Goal: Information Seeking & Learning: Check status

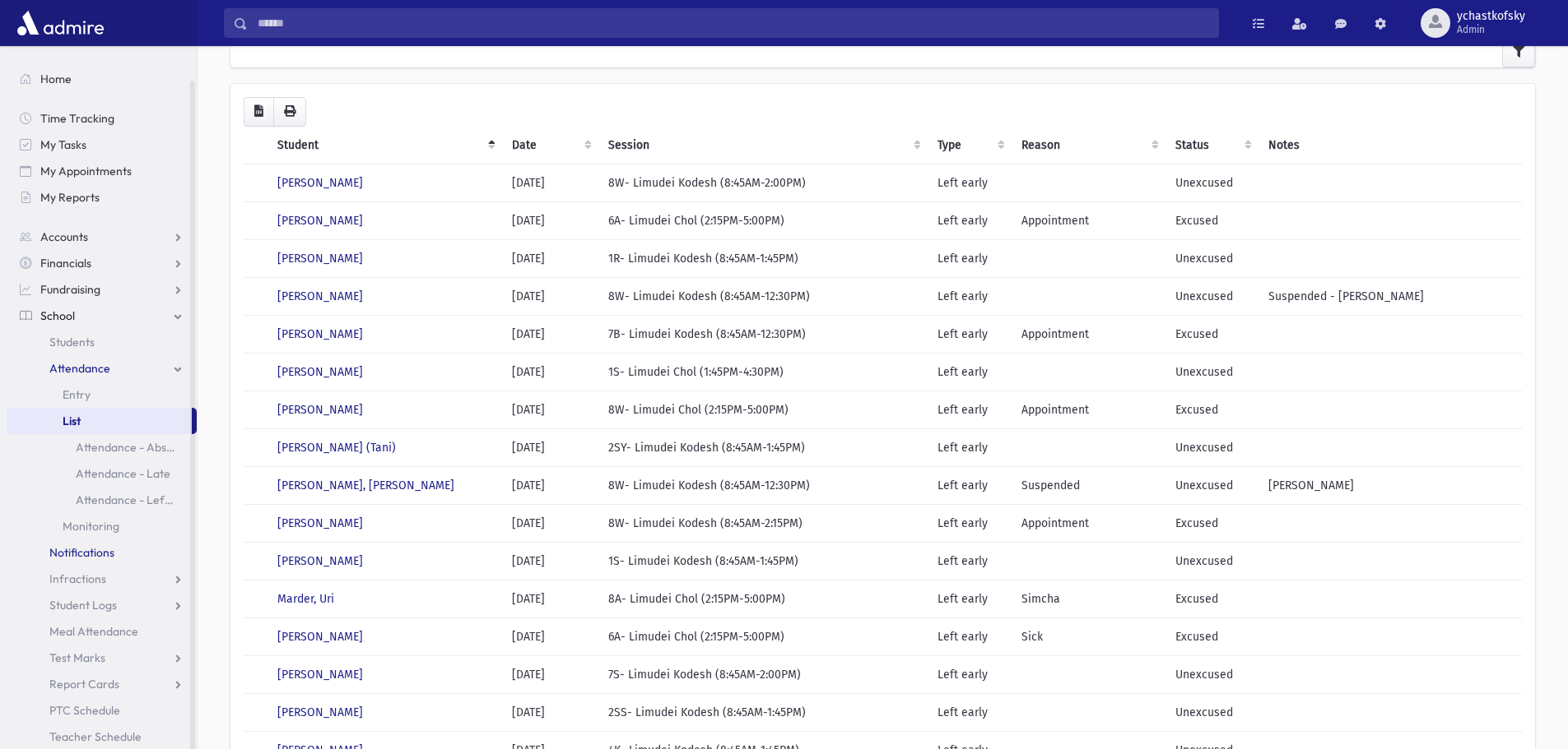
scroll to position [17, 0]
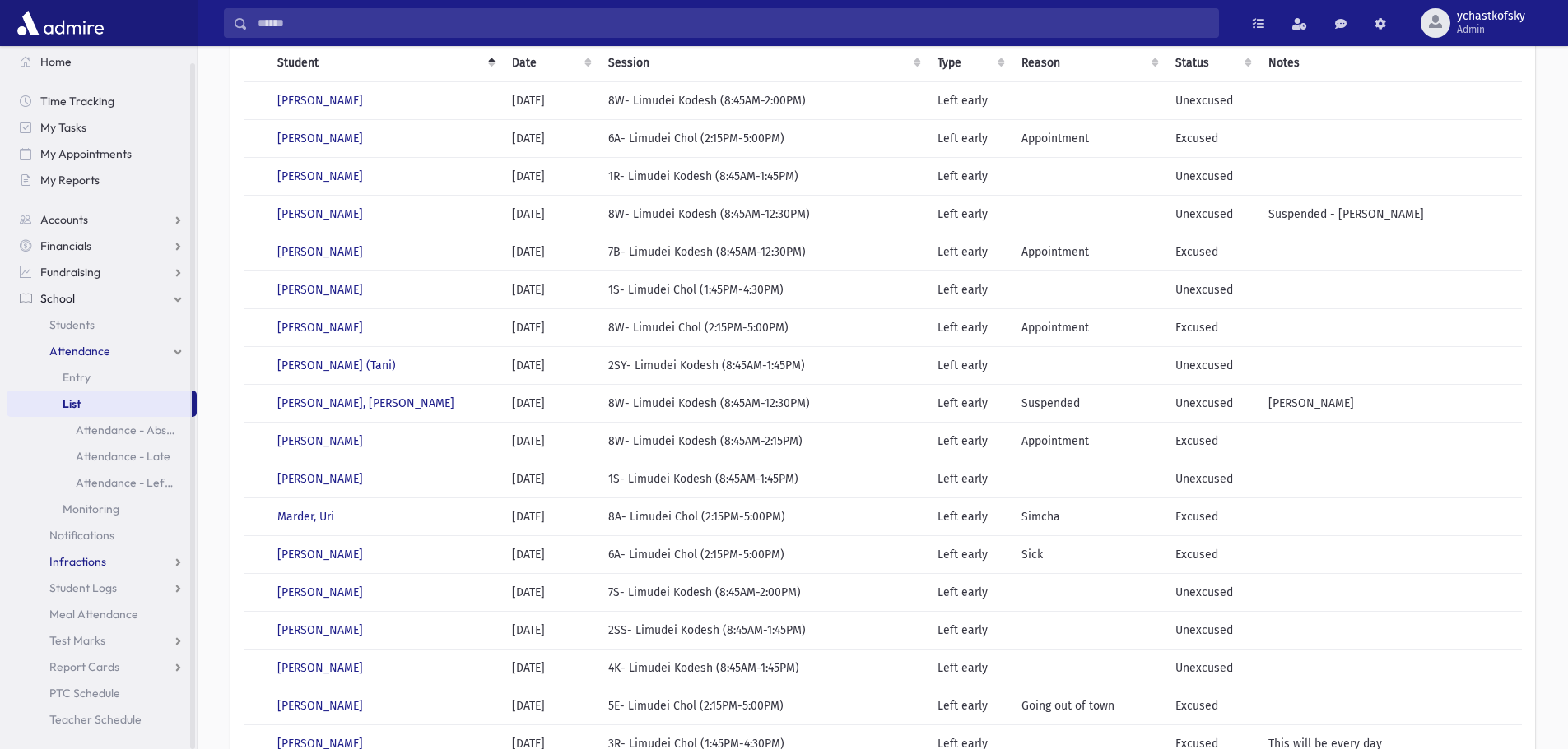
click at [65, 565] on span "Infractions" at bounding box center [77, 561] width 56 height 15
click at [71, 613] on span "List" at bounding box center [71, 614] width 18 height 15
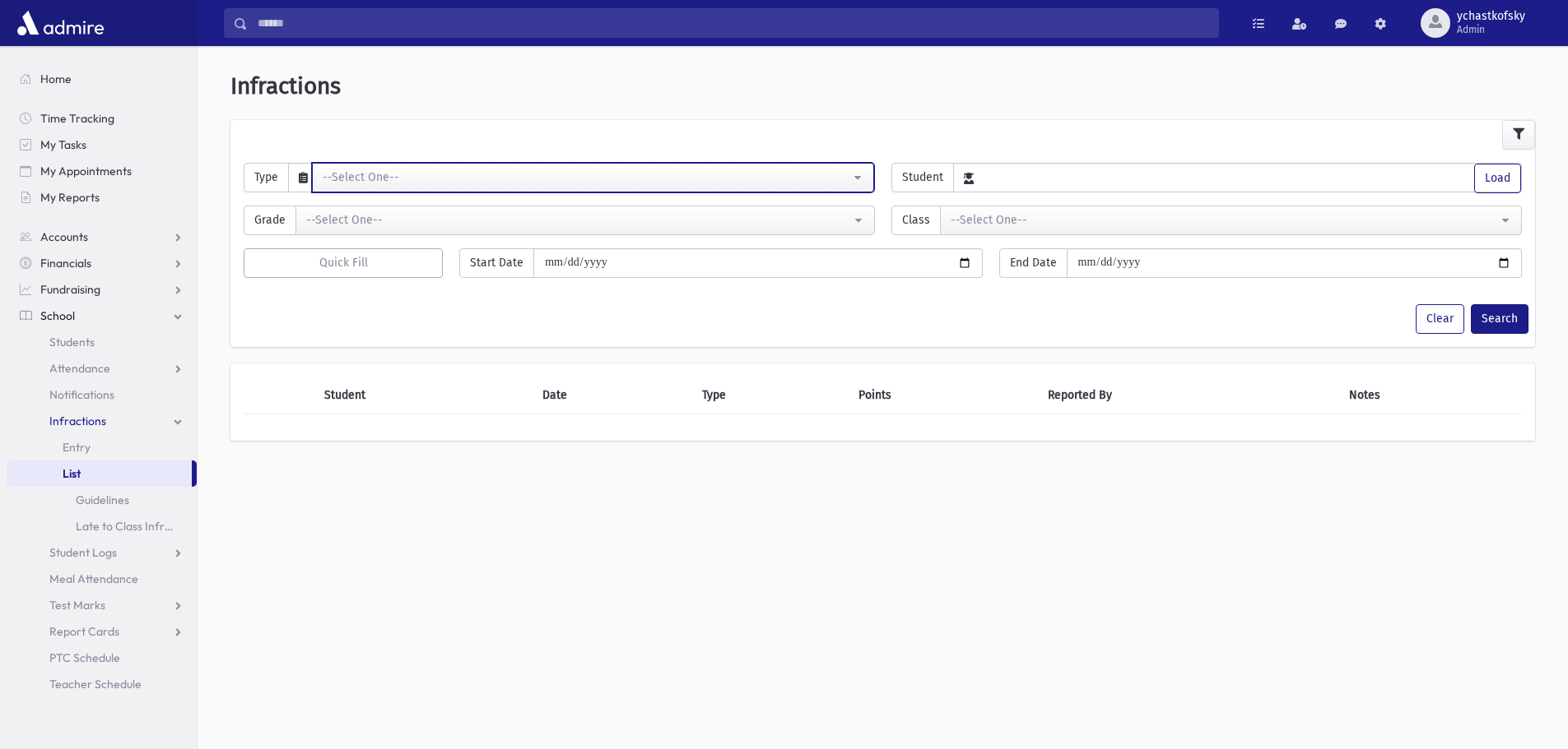
click at [346, 173] on div "--Select One--" at bounding box center [586, 177] width 528 height 17
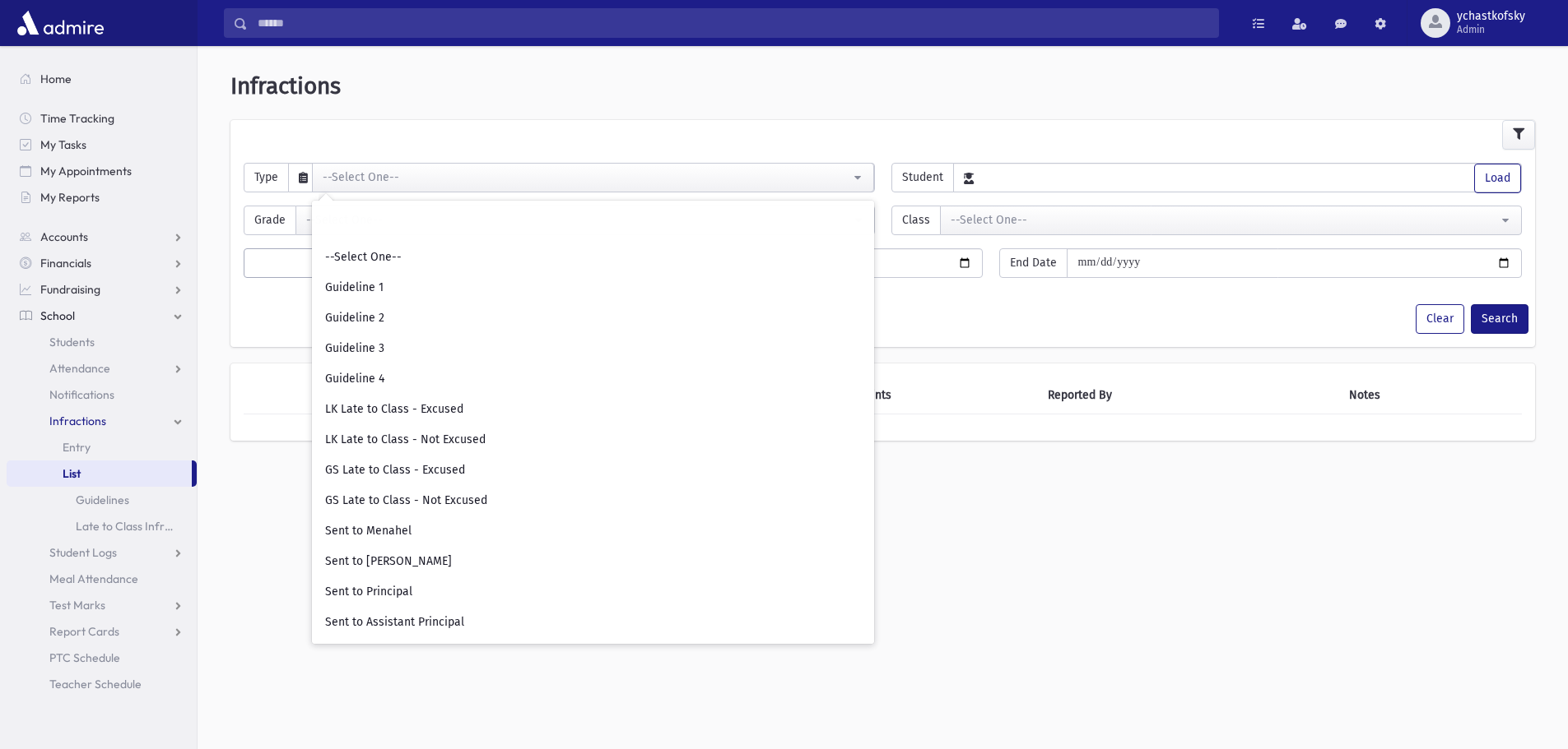
click at [1013, 540] on div "**********" at bounding box center [883, 404] width 1370 height 704
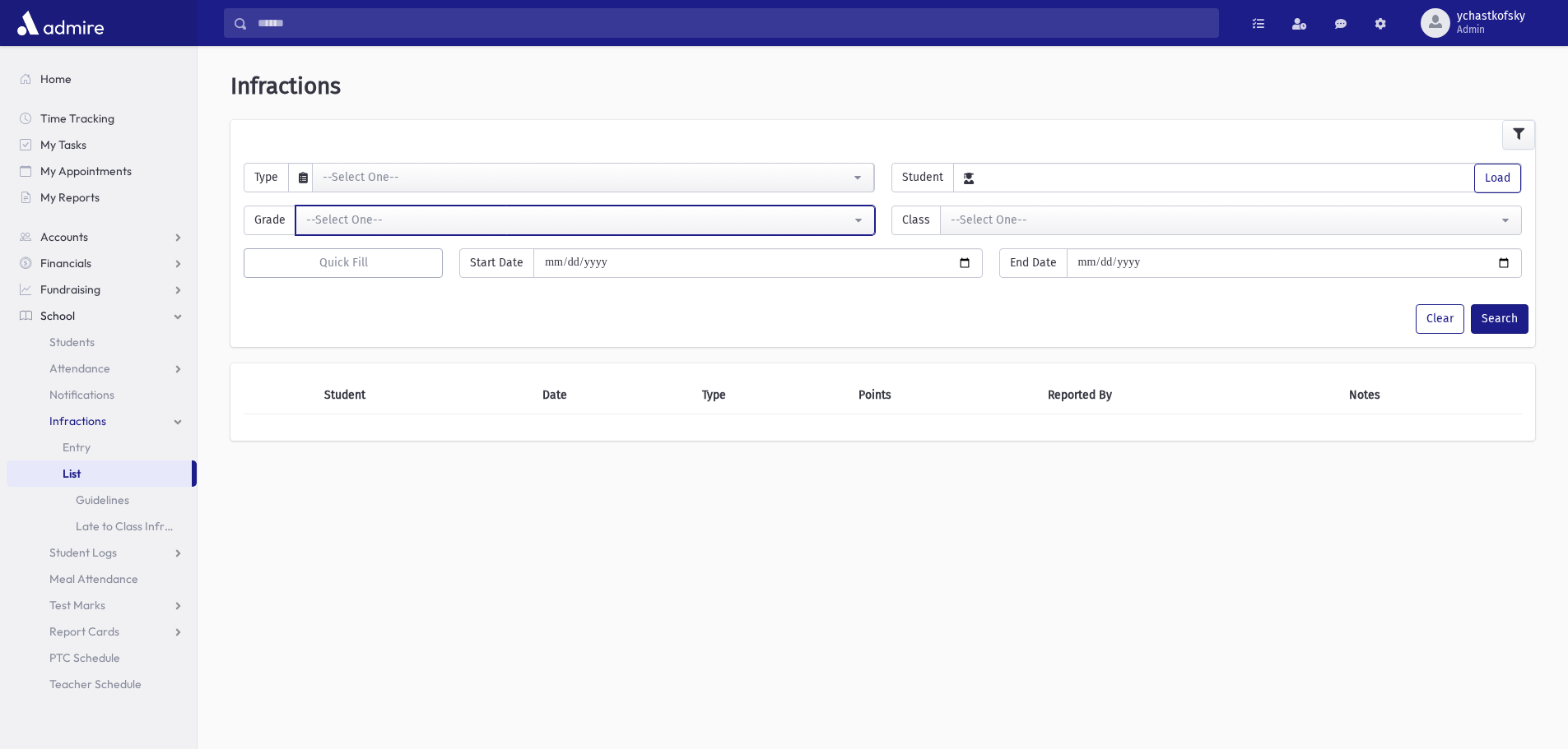
click at [393, 211] on div "--Select One--" at bounding box center [578, 219] width 545 height 17
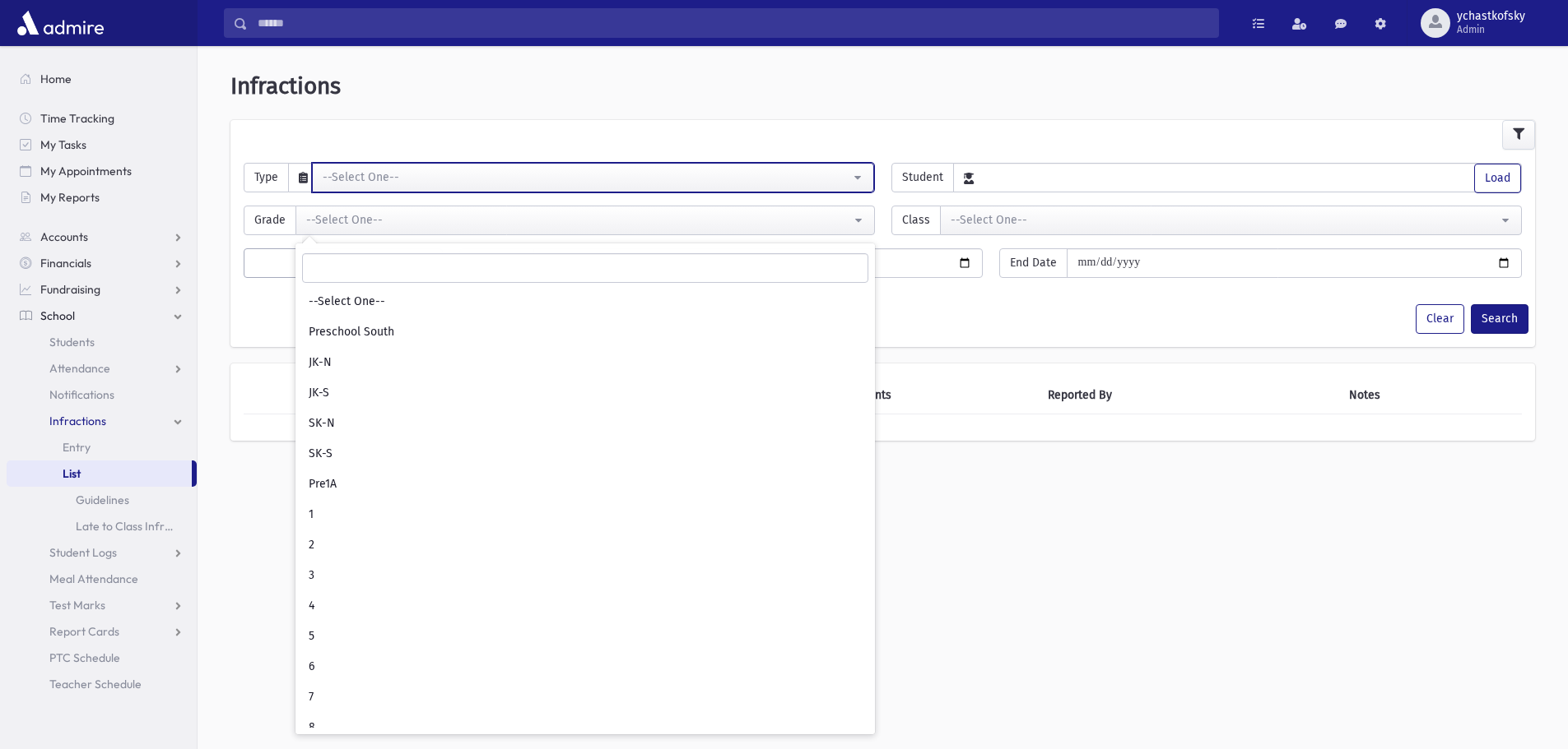
click at [454, 178] on div "--Select One--" at bounding box center [586, 177] width 528 height 17
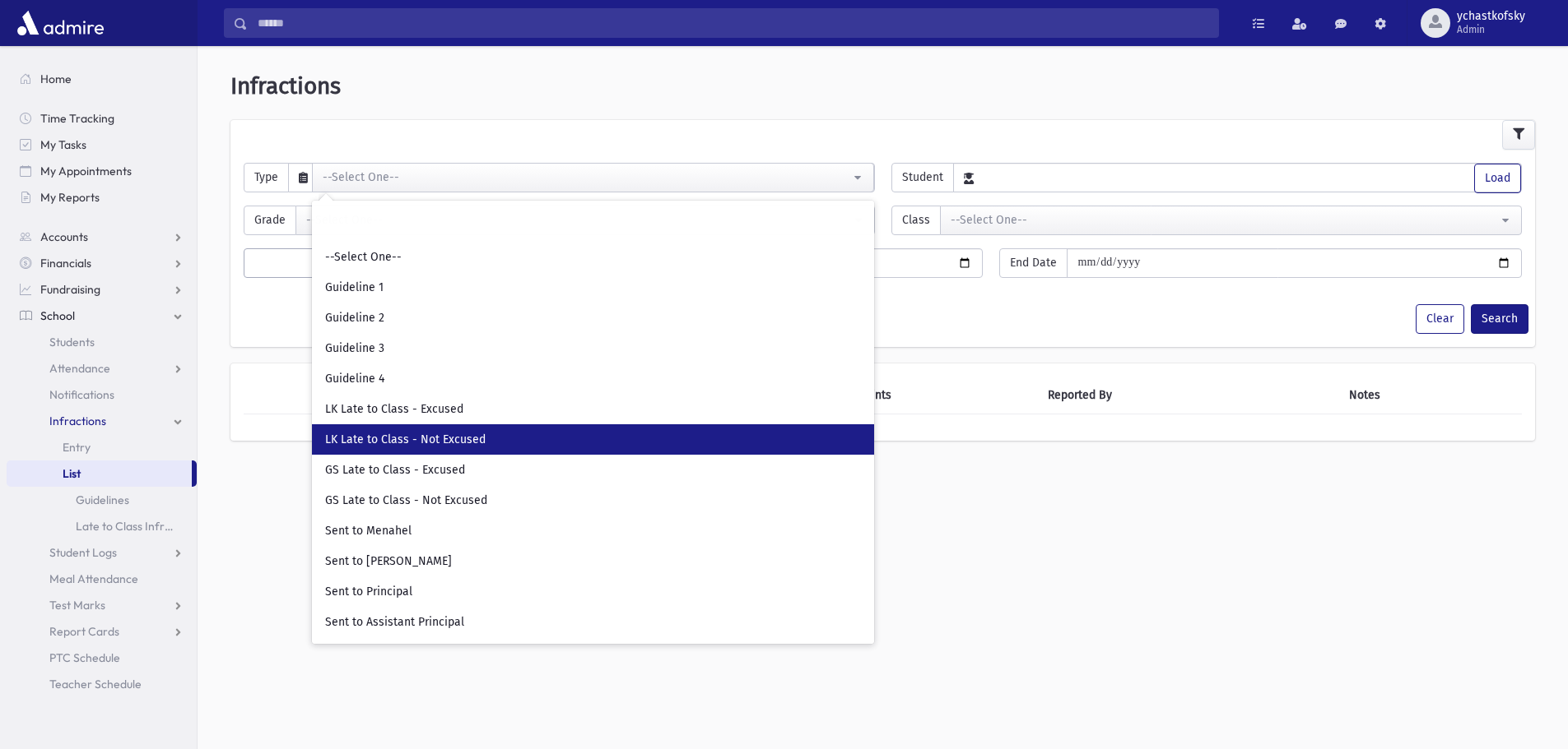
click at [387, 434] on span "LK Late to Class - Not Excused" at bounding box center [405, 440] width 160 height 17
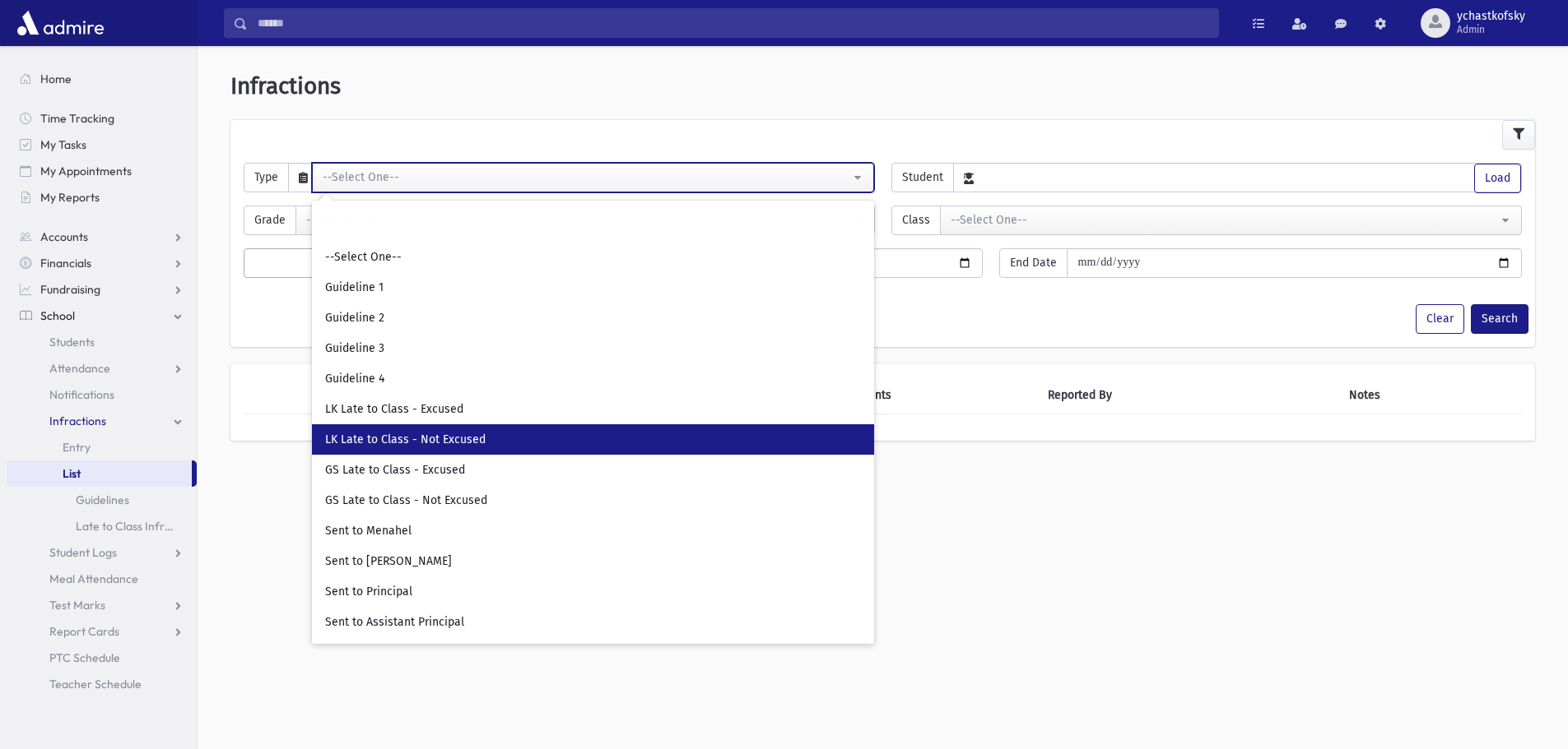
select select "**"
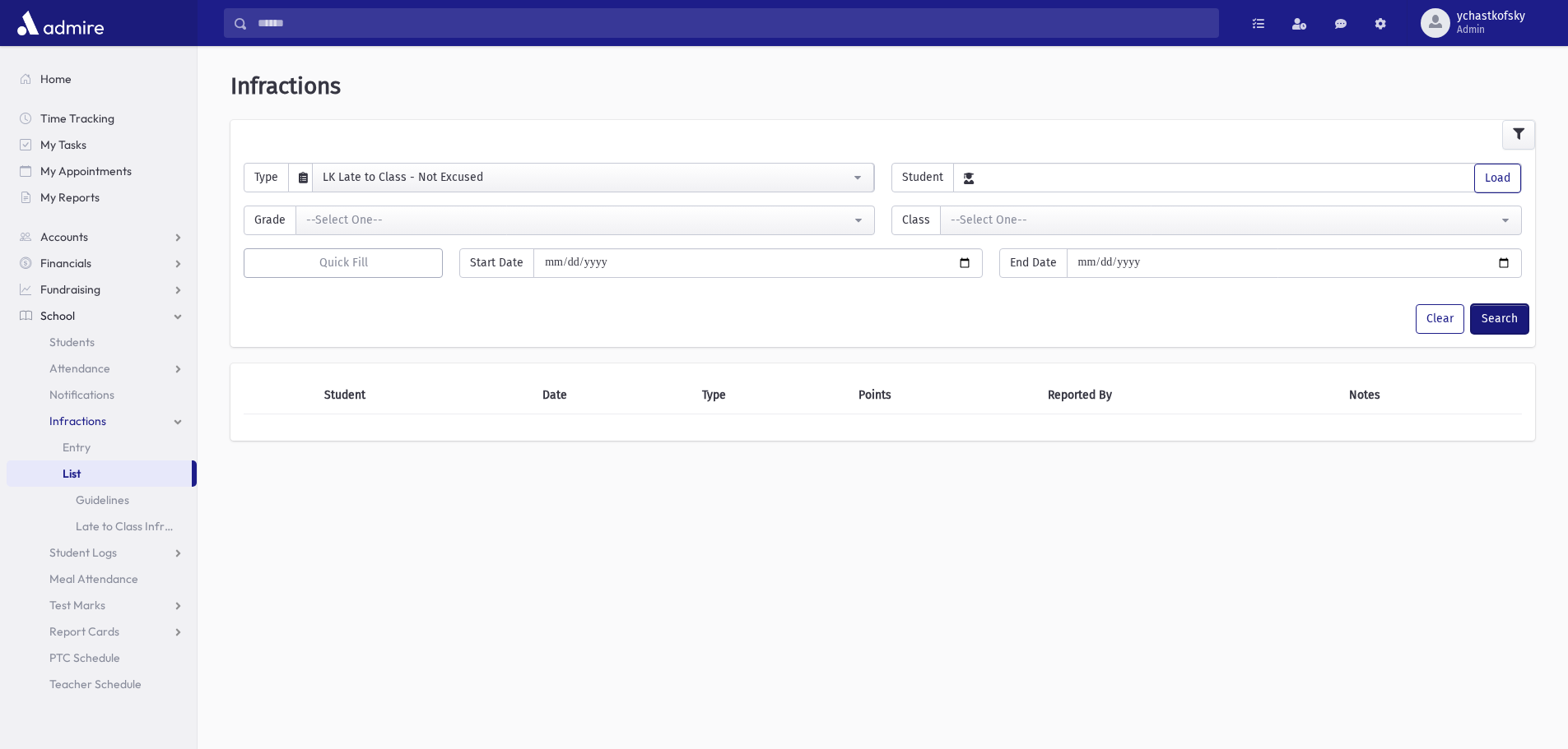
click at [1492, 313] on button "Search" at bounding box center [1500, 319] width 57 height 30
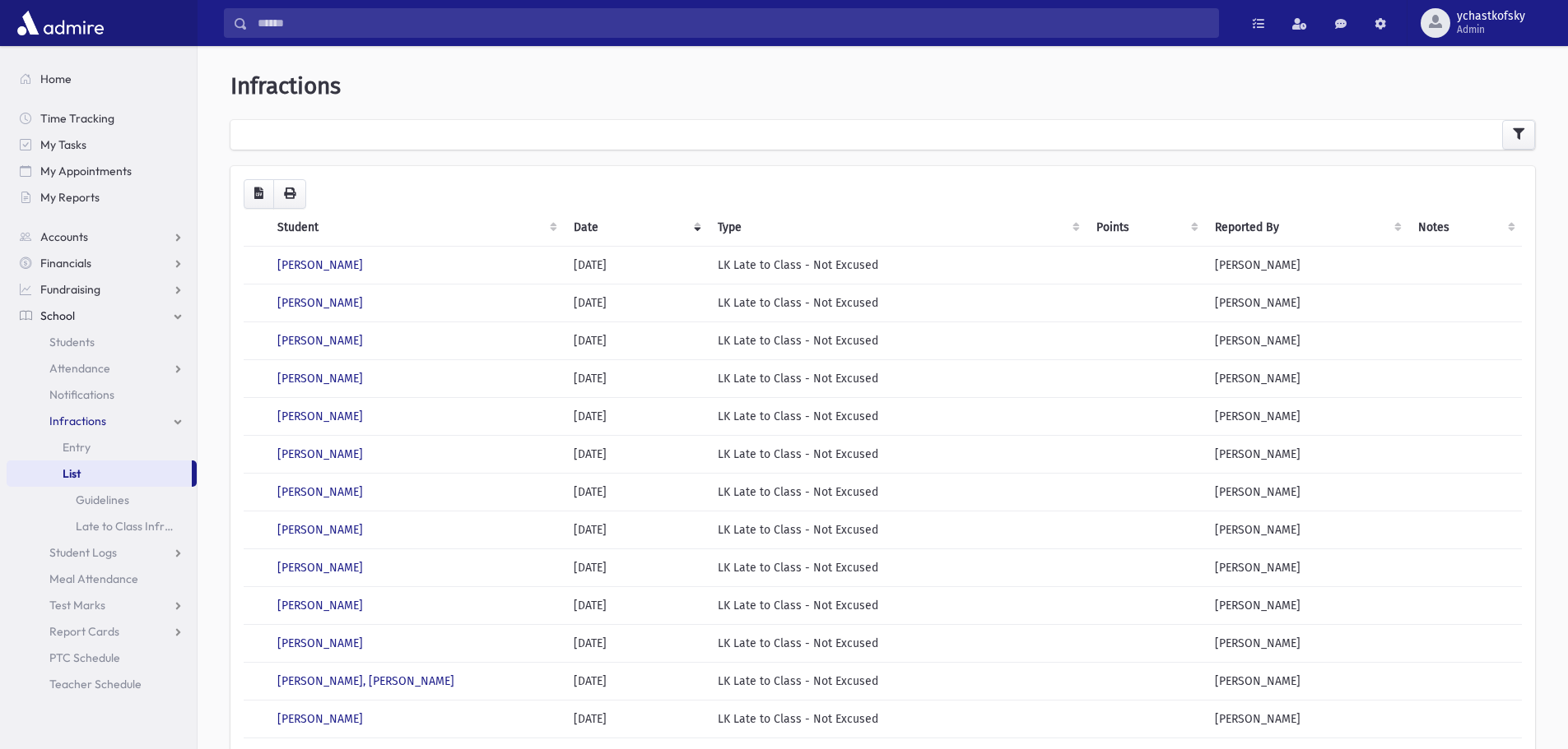
click at [290, 223] on th "Student" at bounding box center [416, 227] width 297 height 38
click at [297, 224] on th "Student" at bounding box center [416, 227] width 297 height 38
click at [306, 228] on th "Student" at bounding box center [416, 227] width 297 height 38
click at [316, 225] on th "Student" at bounding box center [416, 227] width 297 height 38
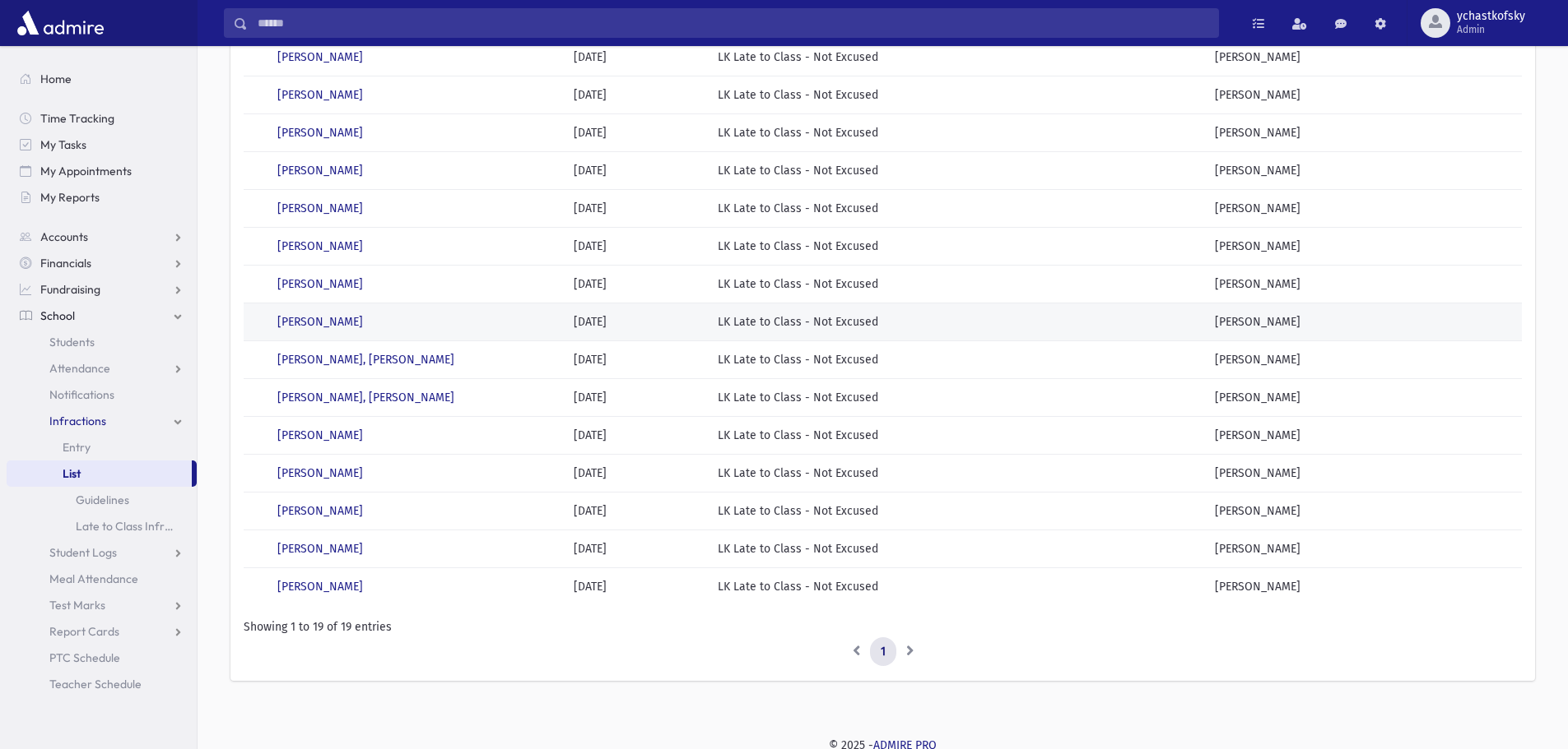
scroll to position [365, 0]
